Goal: Communication & Community: Answer question/provide support

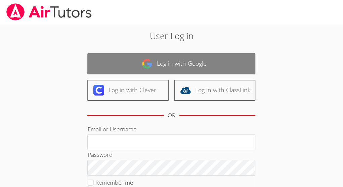
click at [155, 68] on link "Log in with Google" at bounding box center [171, 63] width 168 height 21
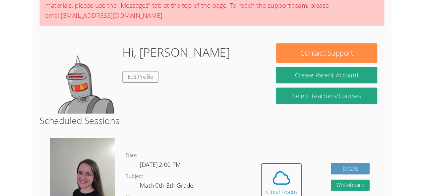
scroll to position [94, 0]
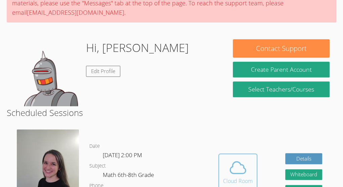
click at [239, 168] on icon at bounding box center [237, 167] width 19 height 19
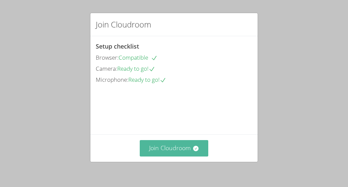
click at [172, 146] on button "Join Cloudroom" at bounding box center [174, 148] width 69 height 16
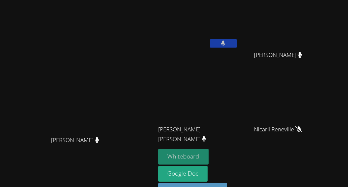
click at [209, 149] on button "Whiteboard" at bounding box center [183, 157] width 51 height 16
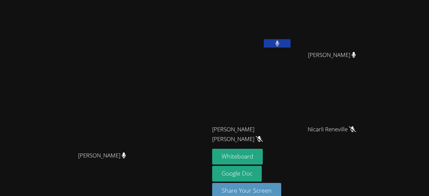
click at [291, 47] on button at bounding box center [277, 43] width 27 height 8
click at [281, 41] on icon at bounding box center [277, 44] width 7 height 6
click at [87, 73] on video at bounding box center [105, 90] width 101 height 115
click at [92, 69] on video at bounding box center [105, 90] width 101 height 115
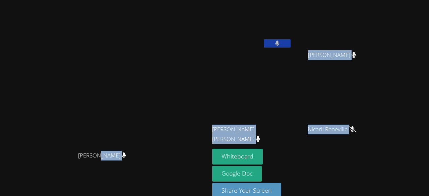
scroll to position [11, 0]
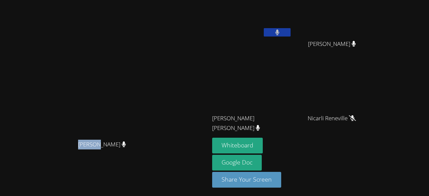
drag, startPoint x: 92, startPoint y: 69, endPoint x: 125, endPoint y: 101, distance: 45.8
click at [125, 101] on div "Kendra Byrd Kendra Byrd" at bounding box center [105, 93] width 204 height 142
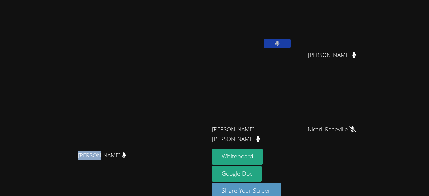
click at [154, 139] on video at bounding box center [105, 90] width 101 height 115
click at [8, 161] on div "[PERSON_NAME]" at bounding box center [105, 161] width 204 height 27
click at [135, 112] on video at bounding box center [105, 90] width 101 height 115
